Goal: Information Seeking & Learning: Learn about a topic

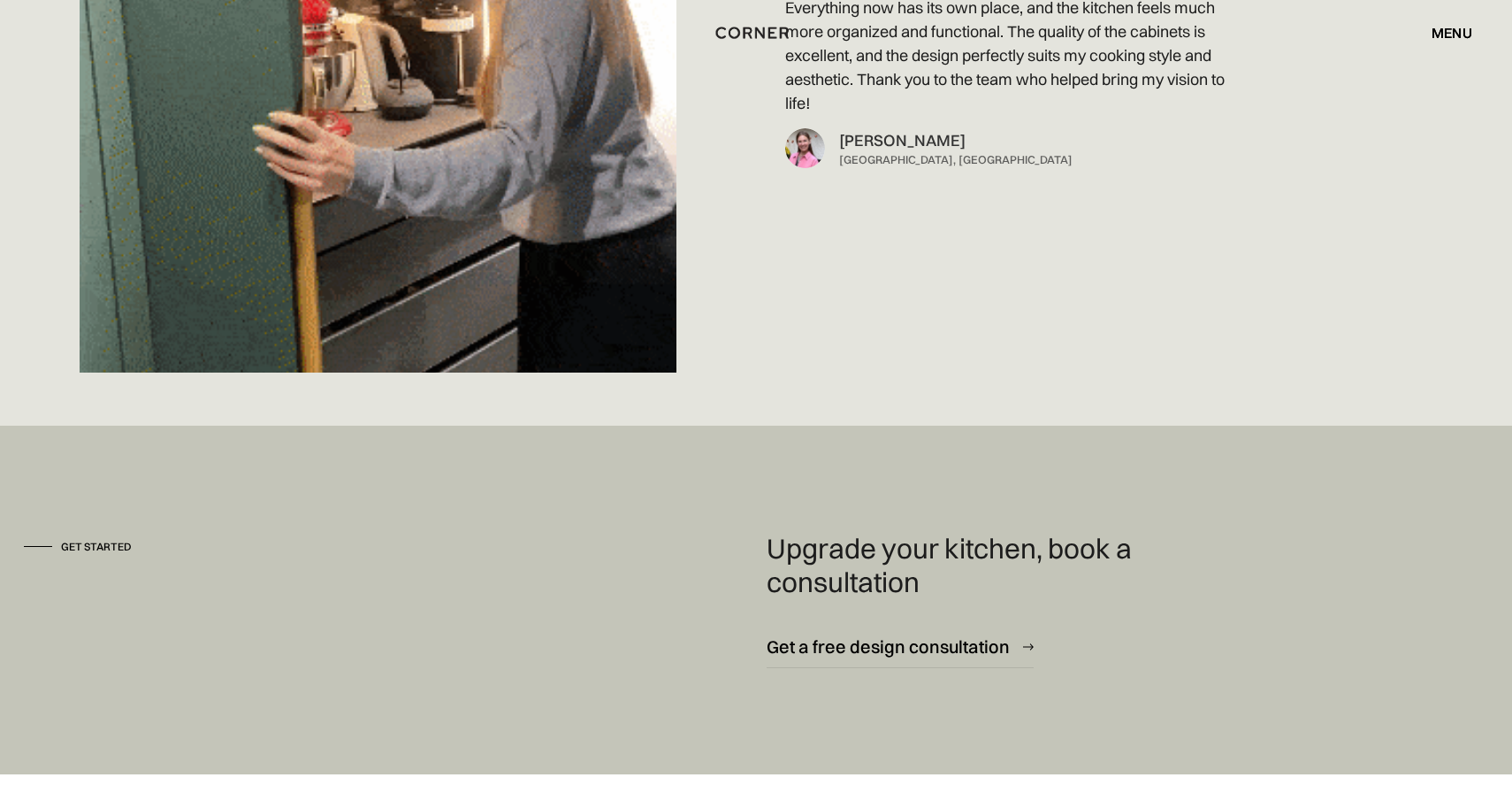
scroll to position [12980, 0]
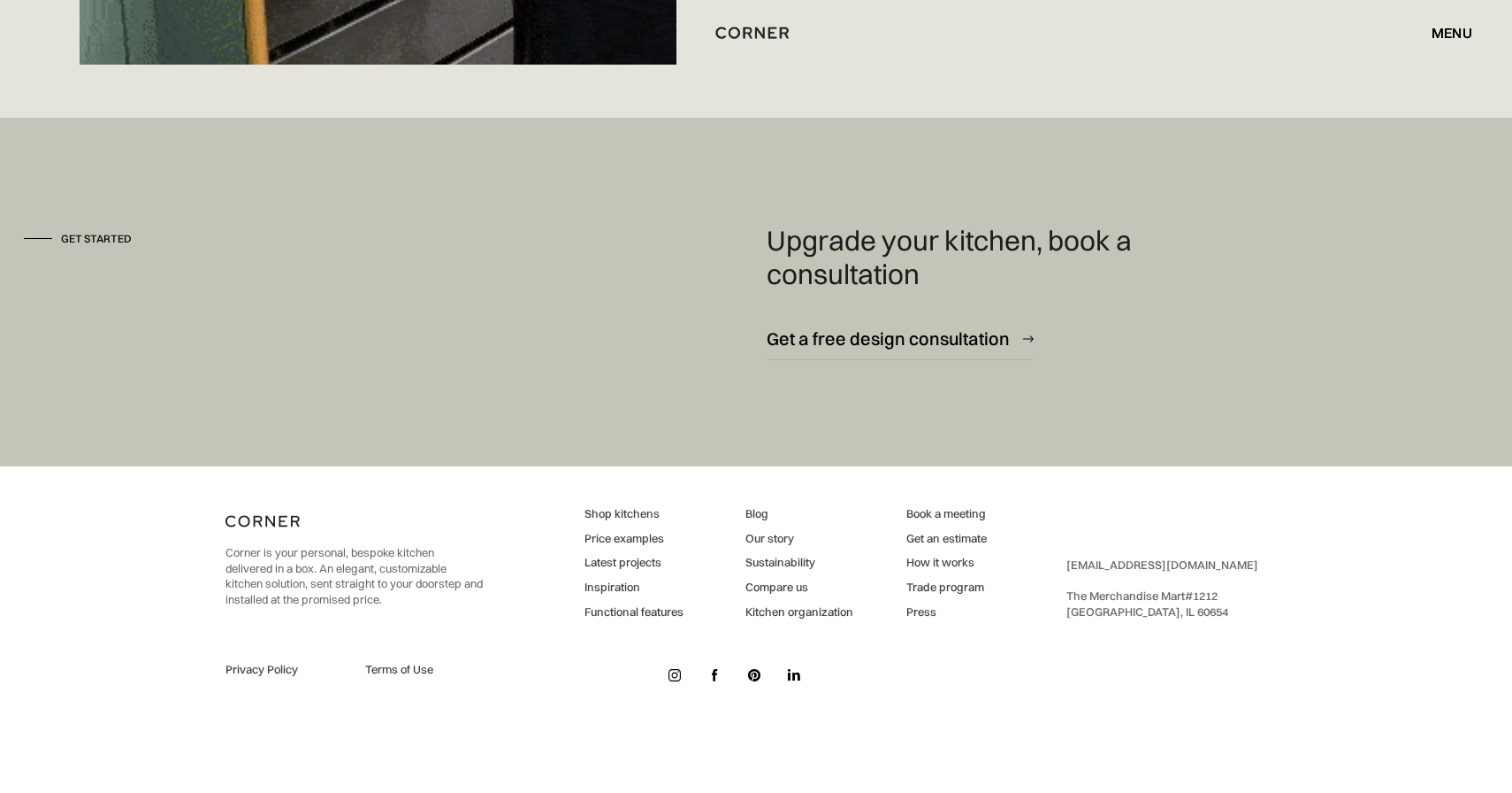
click at [753, 513] on link "Blog" at bounding box center [799, 513] width 108 height 16
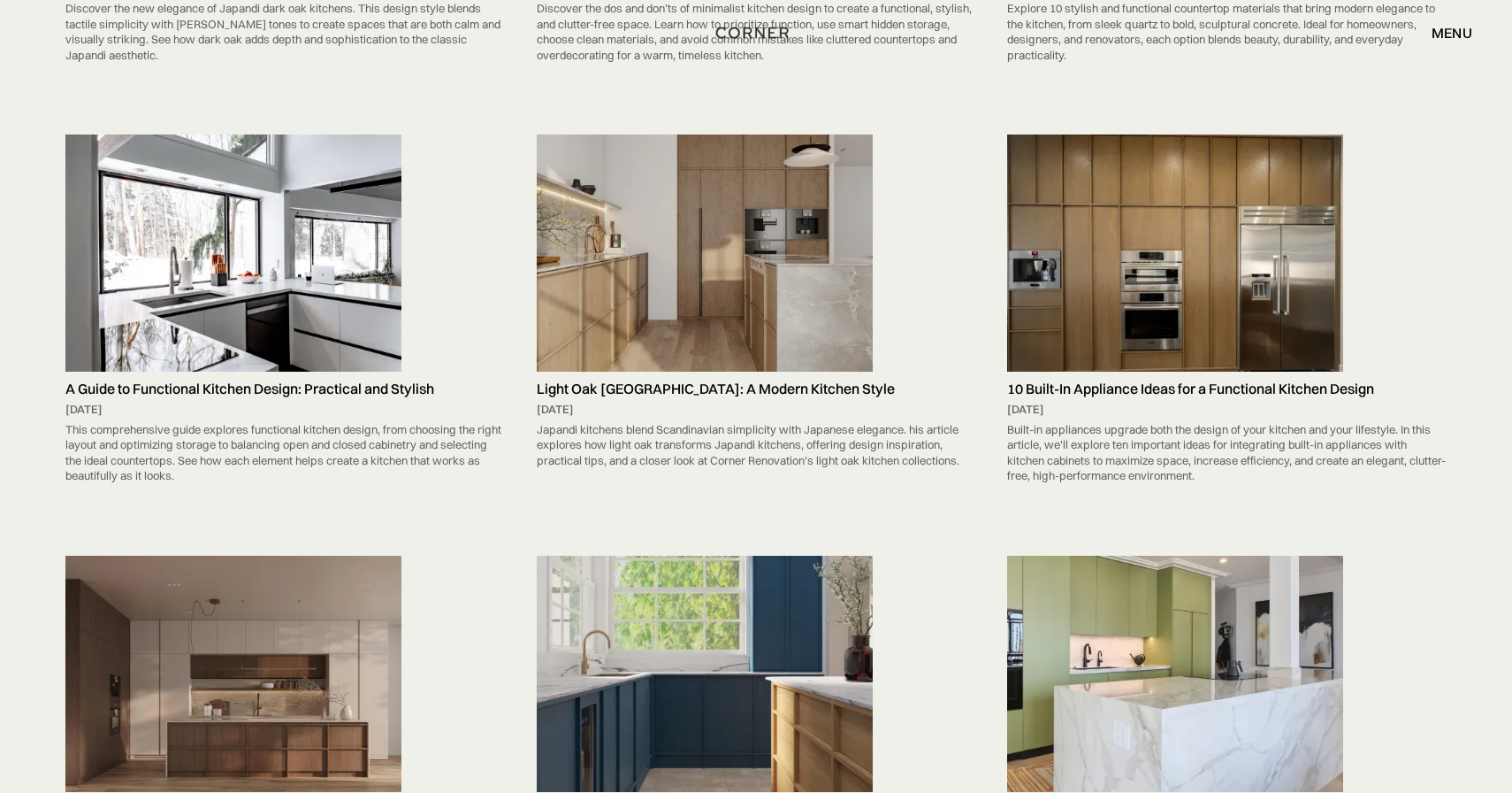
scroll to position [8242, 0]
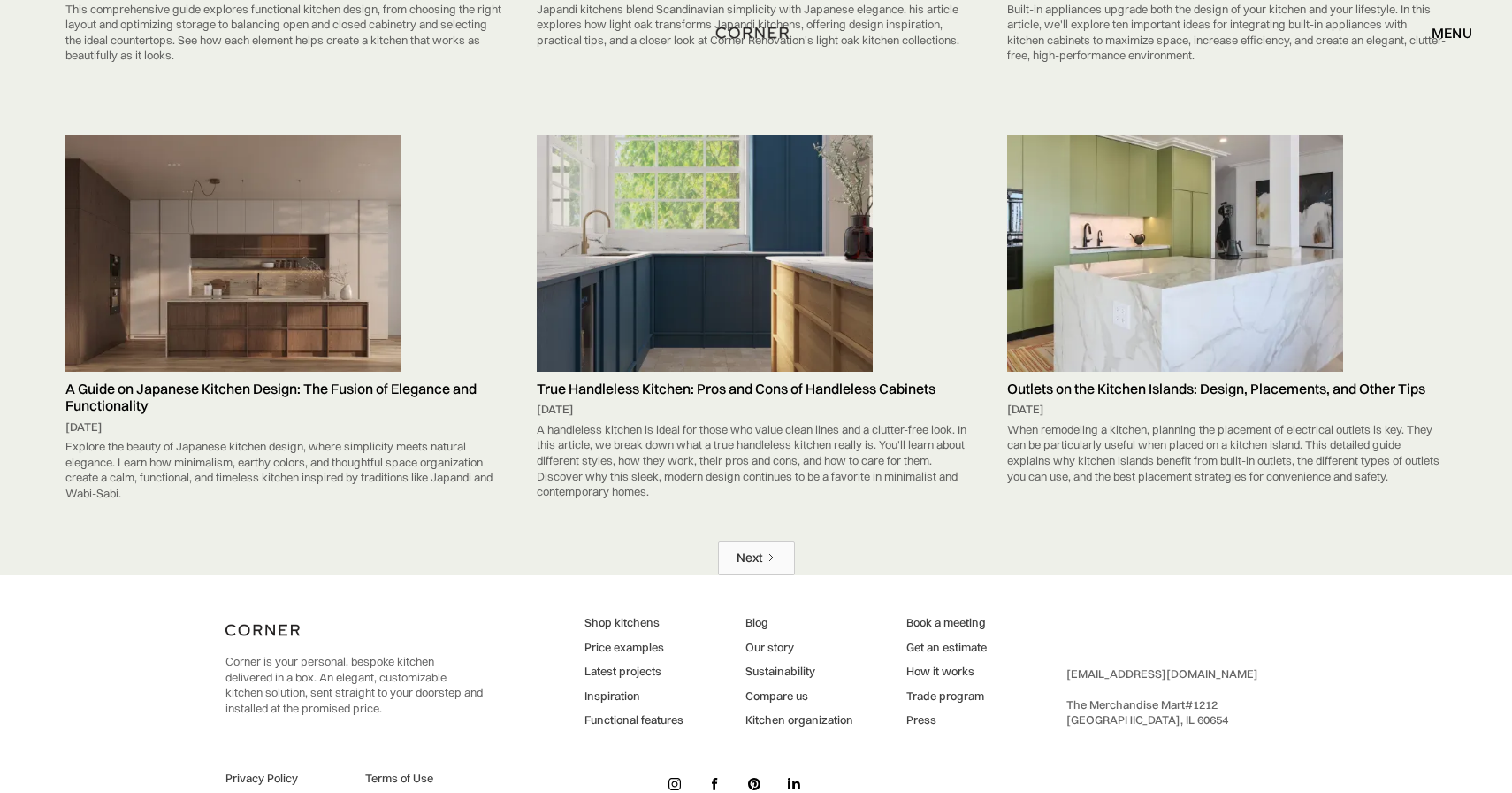
click at [780, 567] on link "Next" at bounding box center [756, 558] width 77 height 34
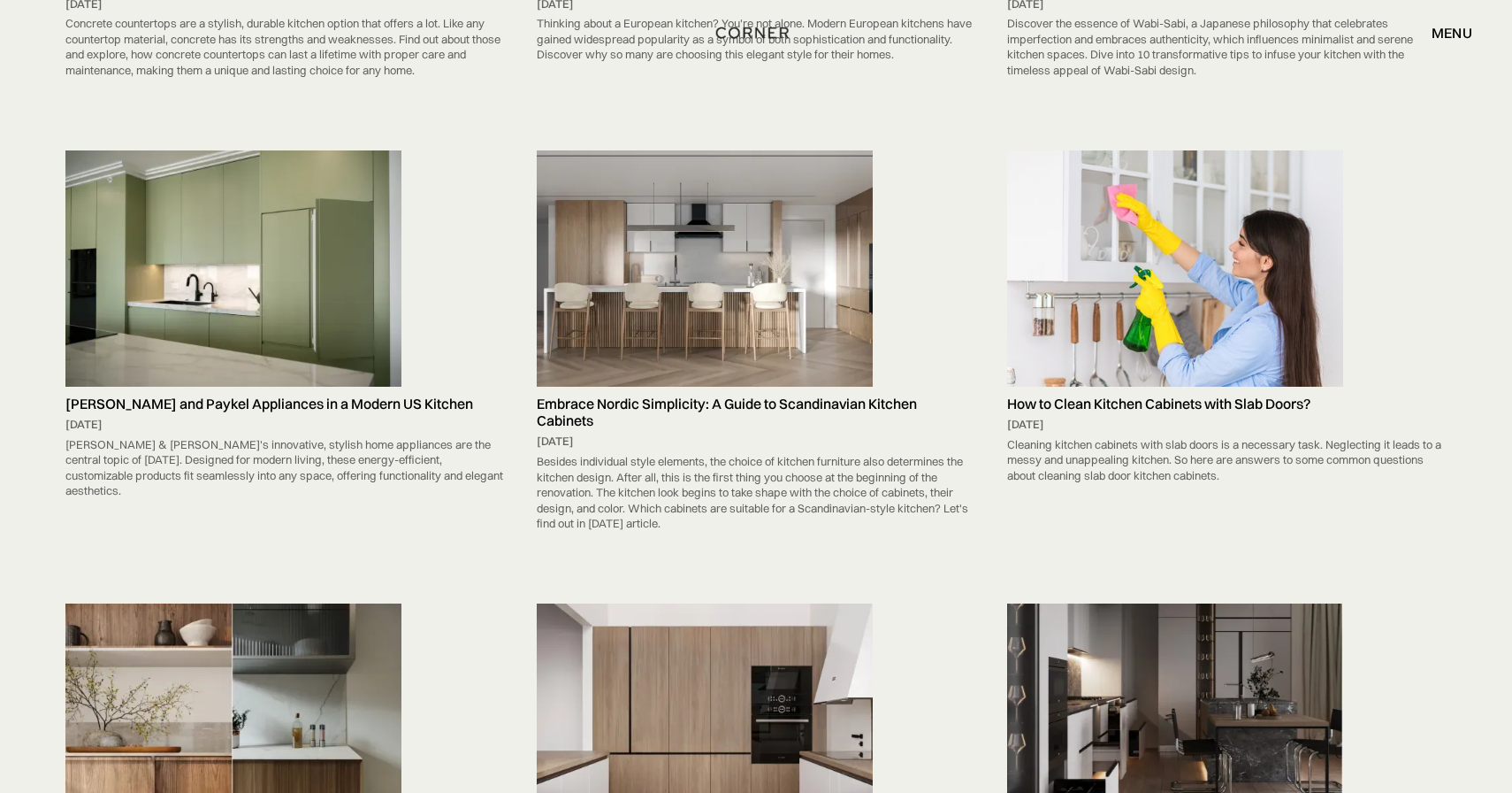
scroll to position [7386, 0]
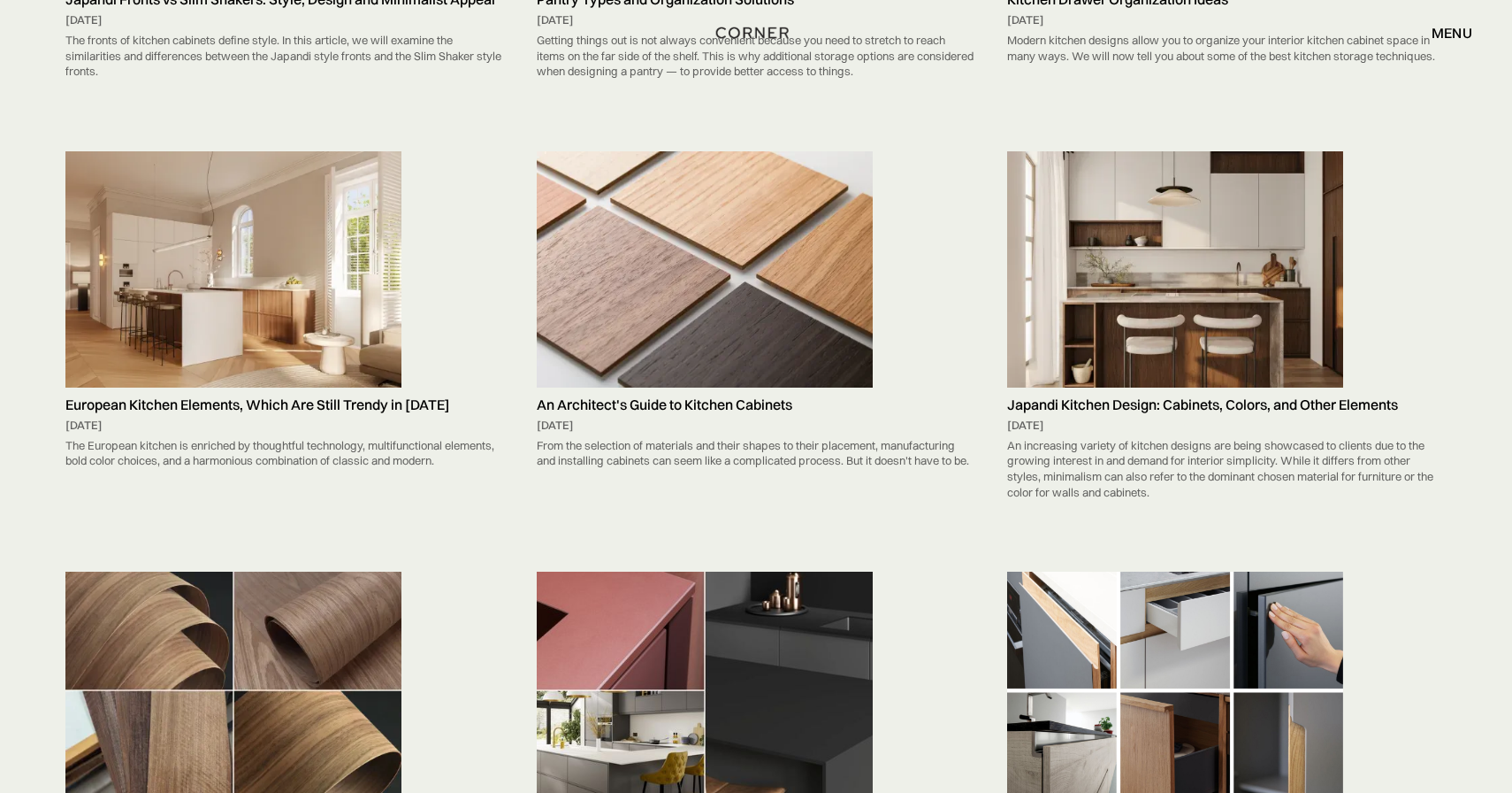
click at [772, 218] on img at bounding box center [705, 269] width 336 height 237
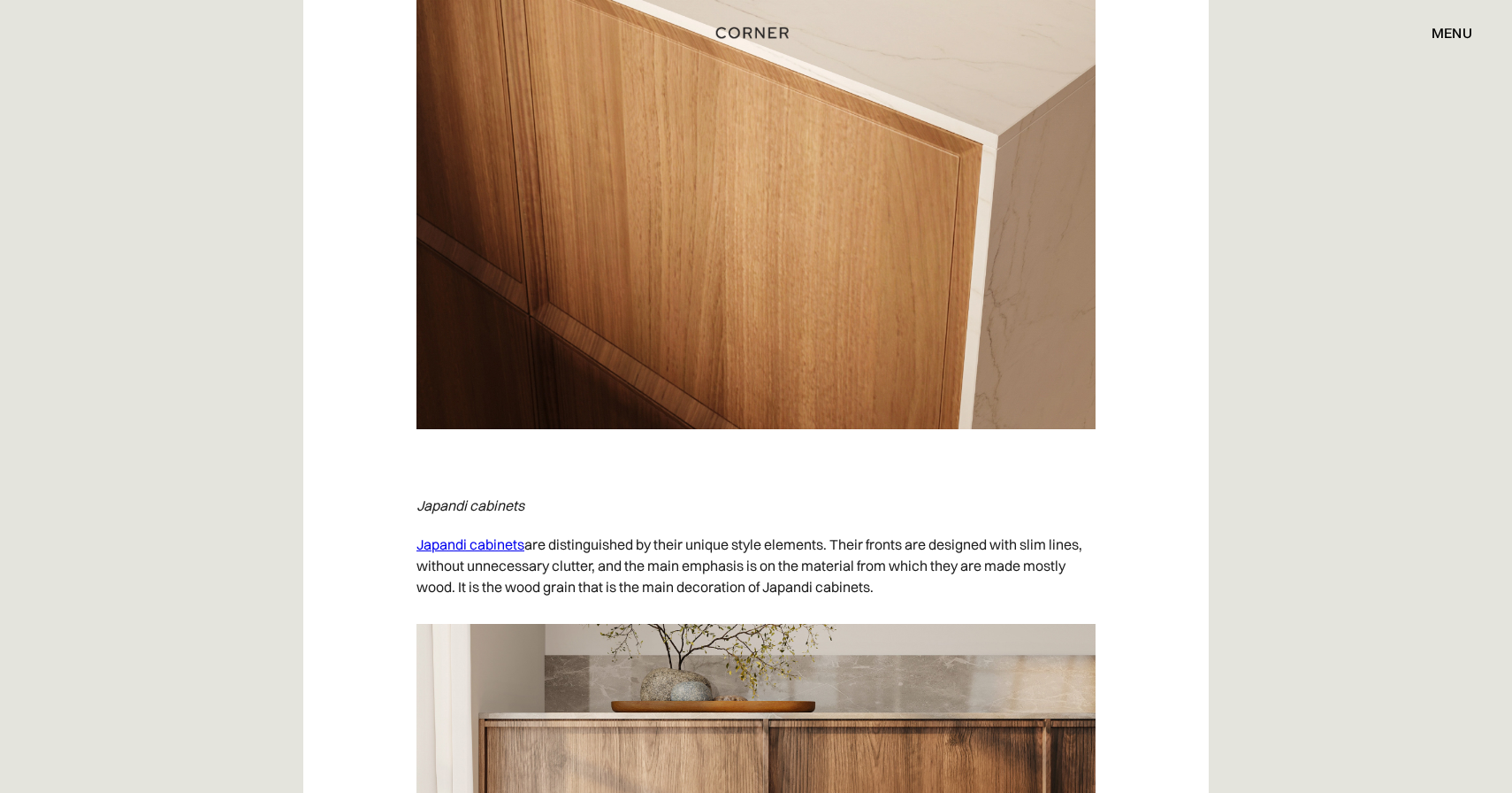
scroll to position [8285, 0]
